Goal: Navigation & Orientation: Find specific page/section

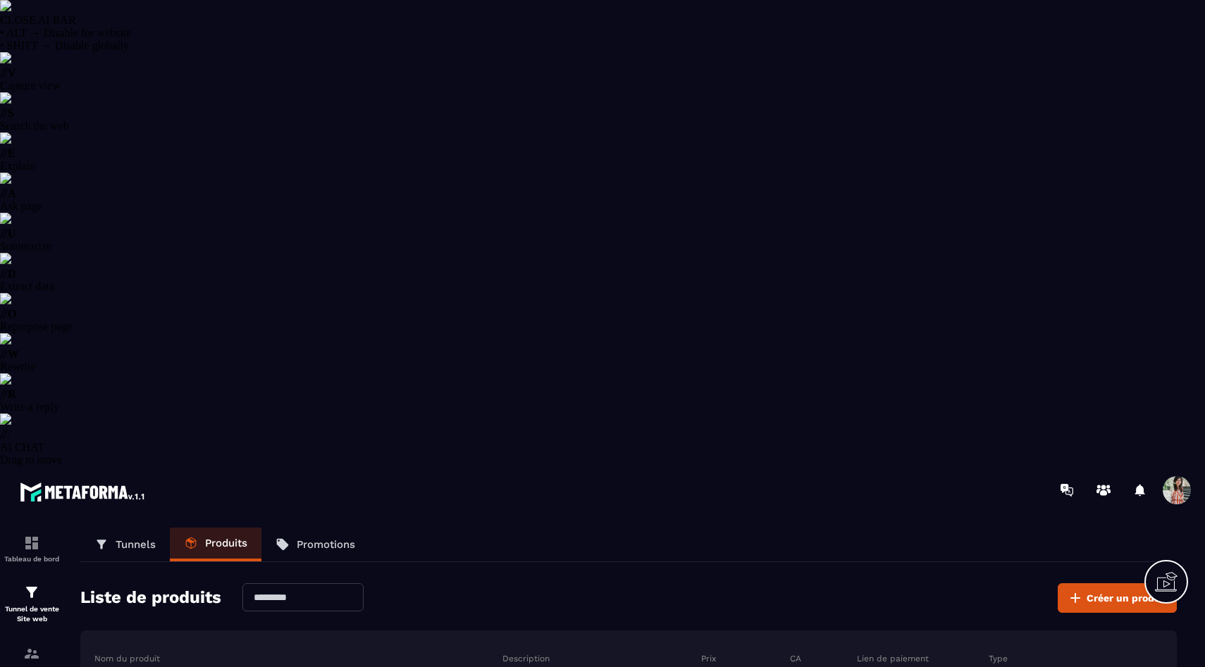
select select "******"
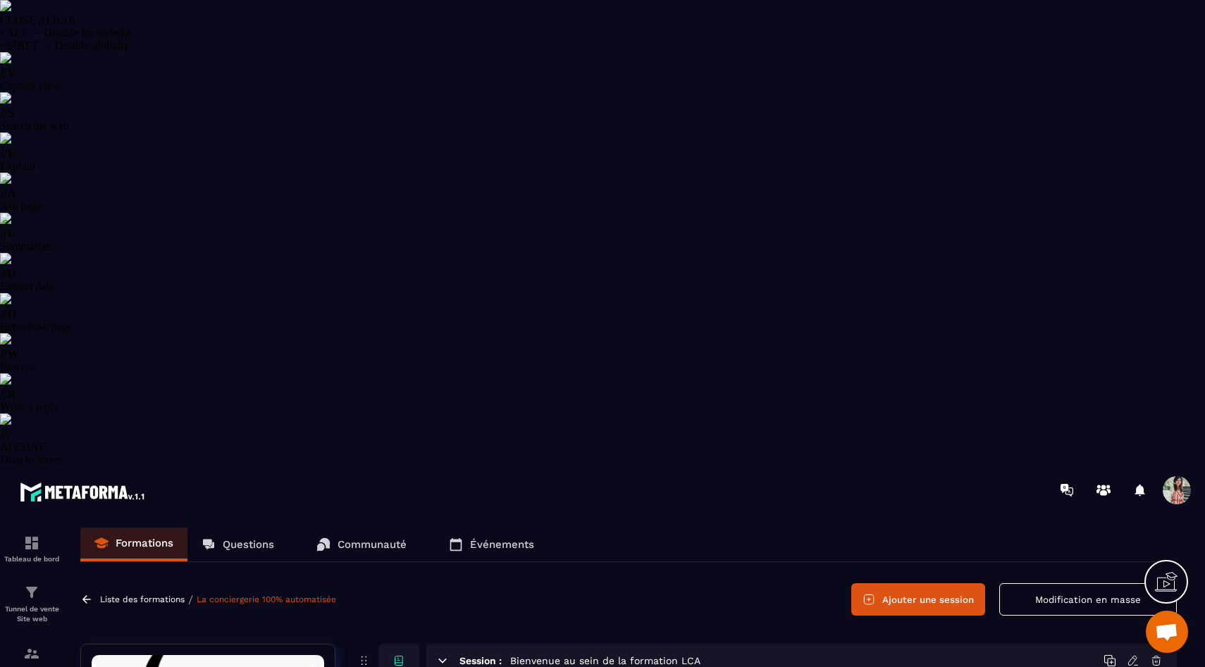
click at [352, 538] on p "Communauté" at bounding box center [371, 544] width 69 height 13
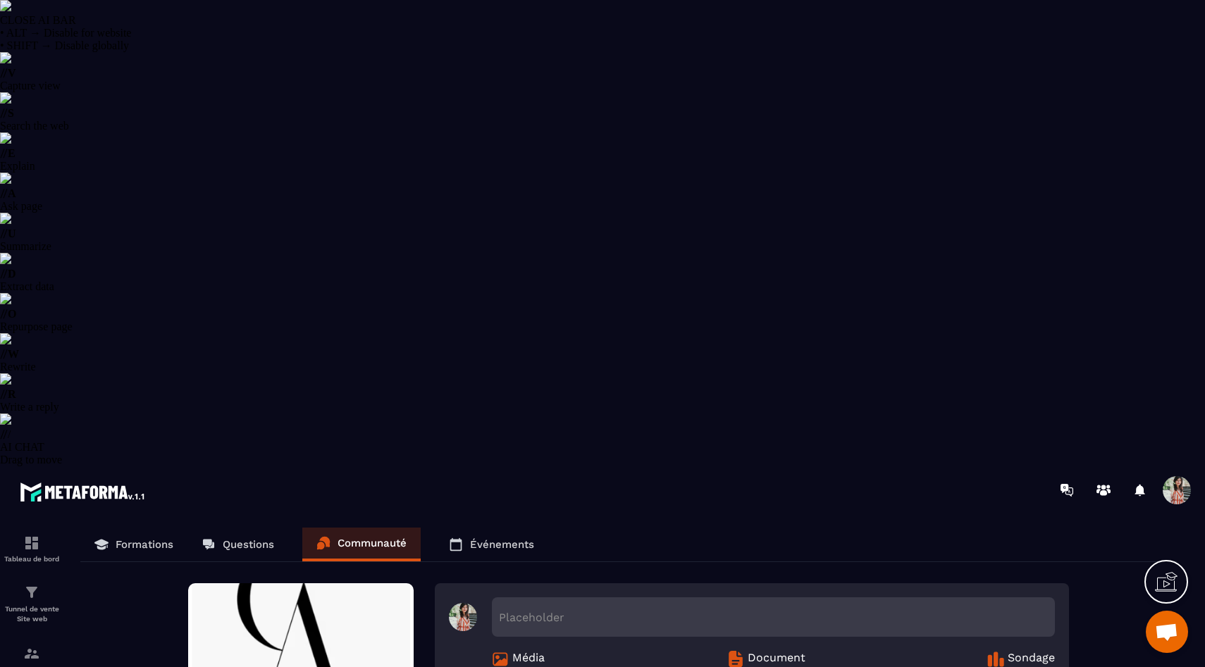
click at [245, 528] on link "Questions" at bounding box center [237, 545] width 101 height 34
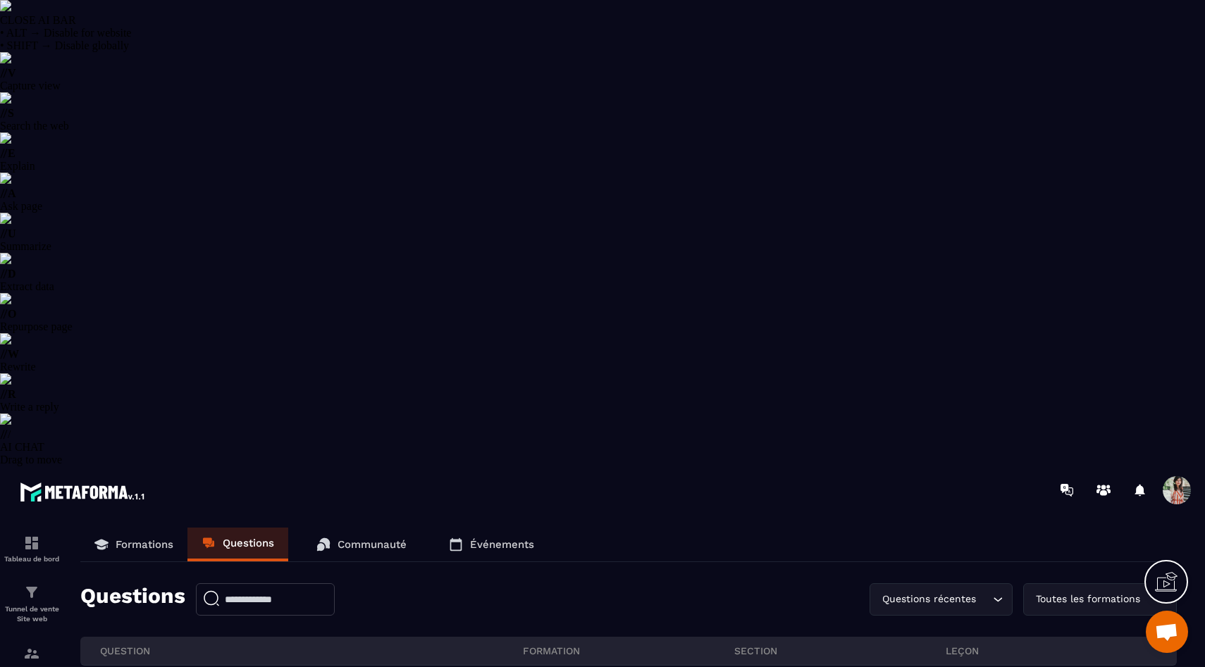
click at [120, 528] on link "Formations" at bounding box center [133, 545] width 107 height 34
